Goal: Navigation & Orientation: Go to known website

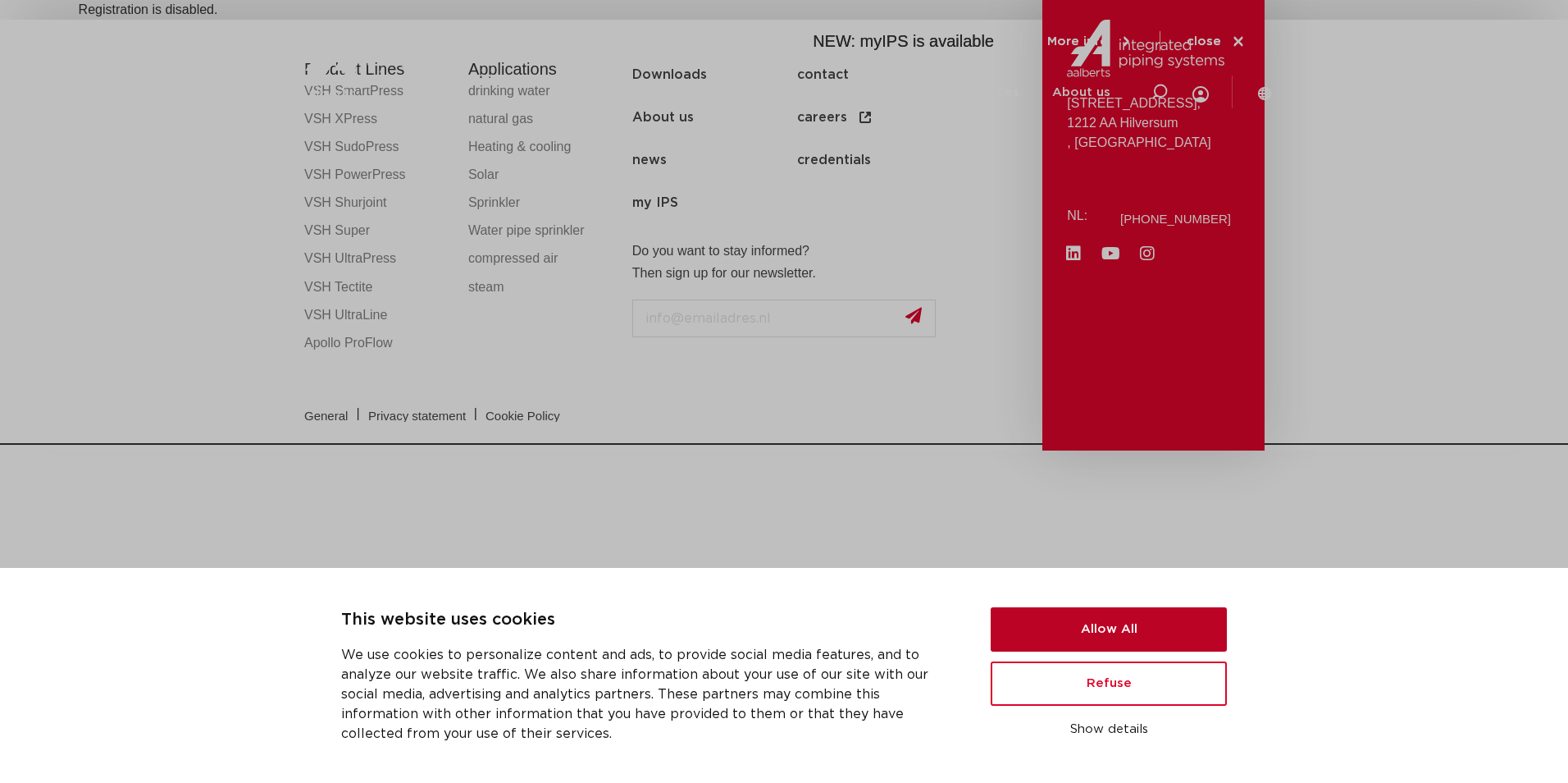
click at [1100, 625] on button "Allow All" at bounding box center [1109, 629] width 236 height 44
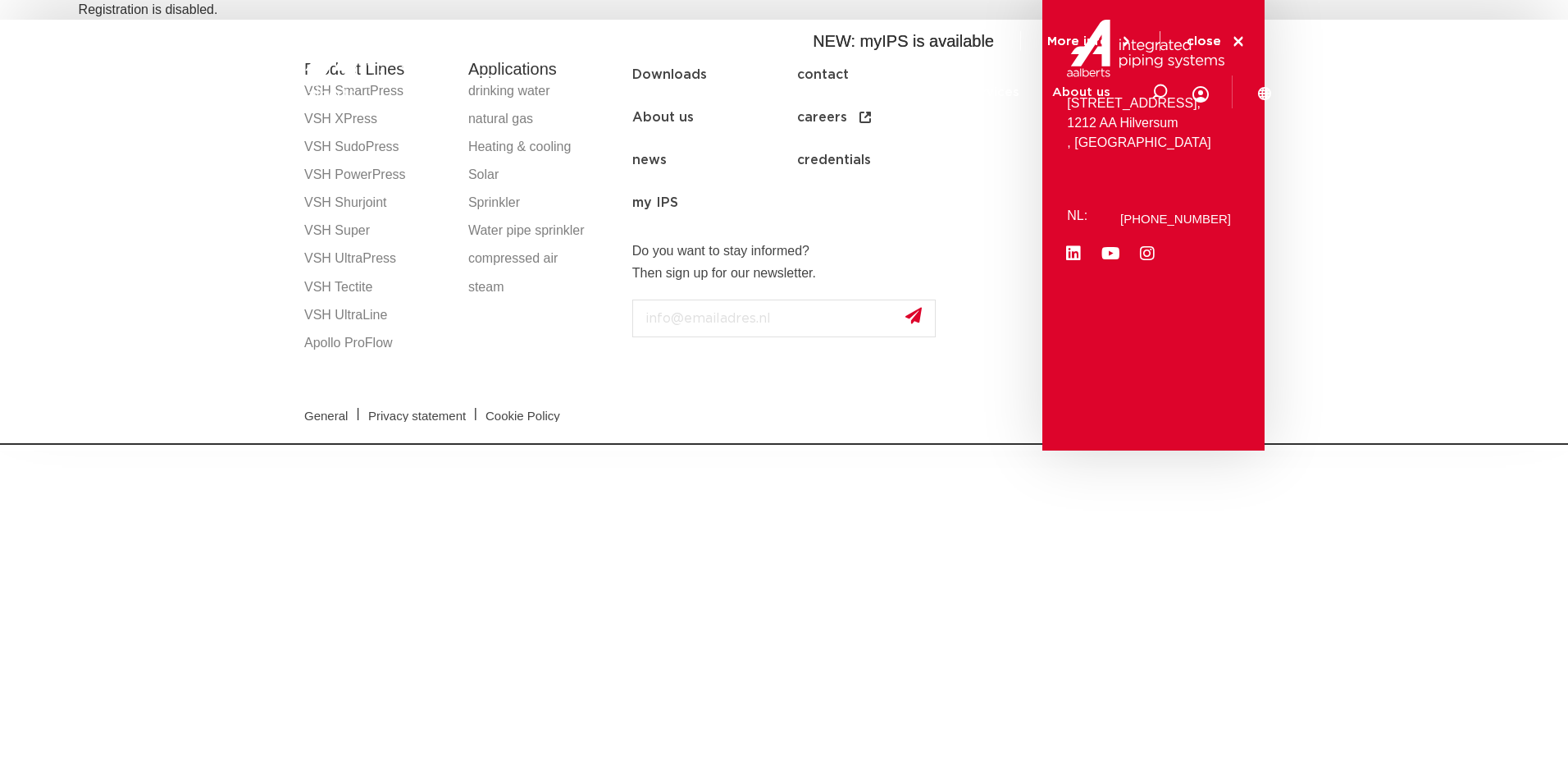
click at [1238, 34] on icon at bounding box center [1238, 41] width 15 height 15
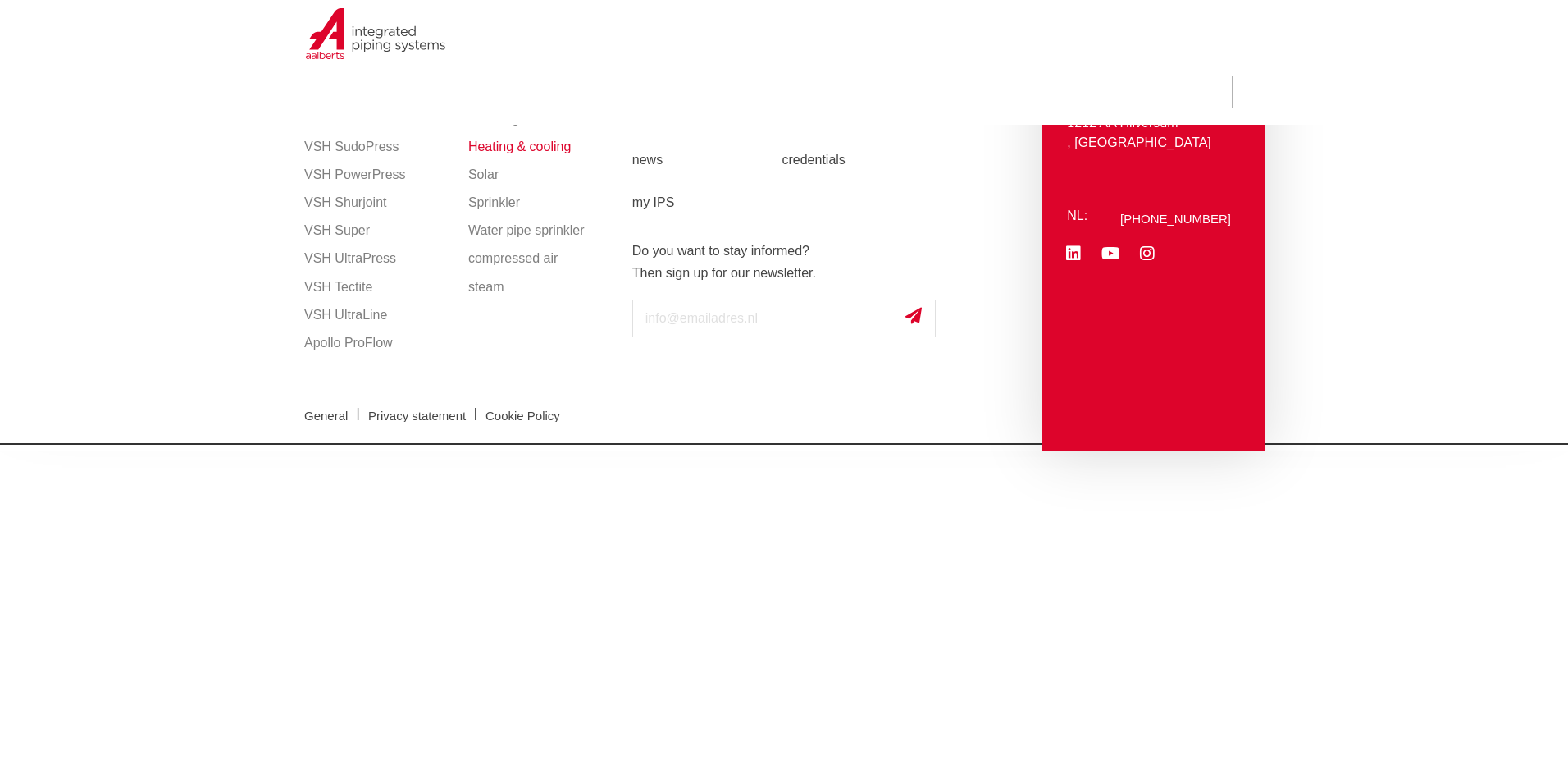
click at [517, 150] on link "Heating & cooling" at bounding box center [541, 147] width 148 height 28
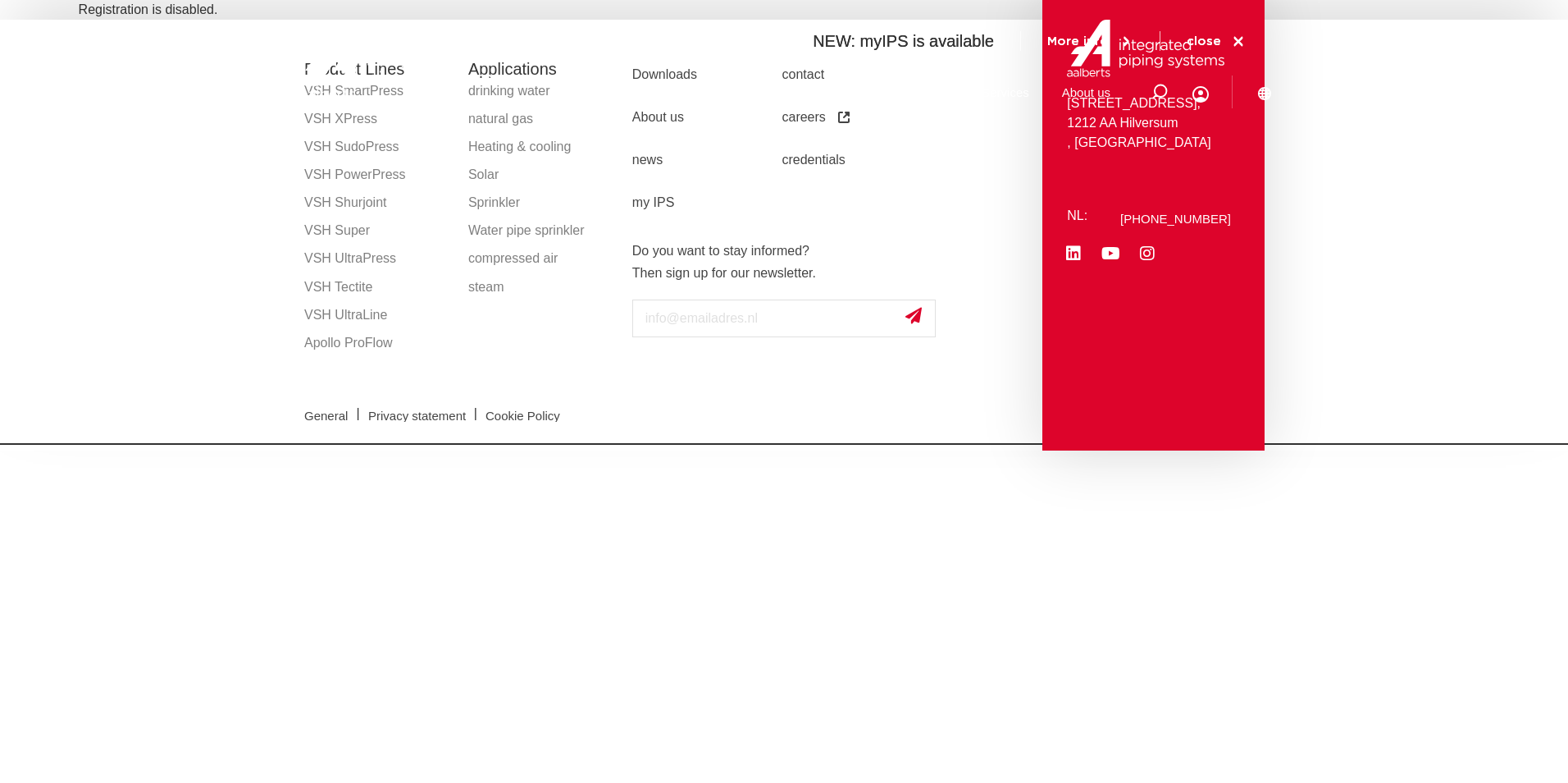
click at [340, 93] on img at bounding box center [401, 64] width 210 height 74
